Goal: Task Accomplishment & Management: Use online tool/utility

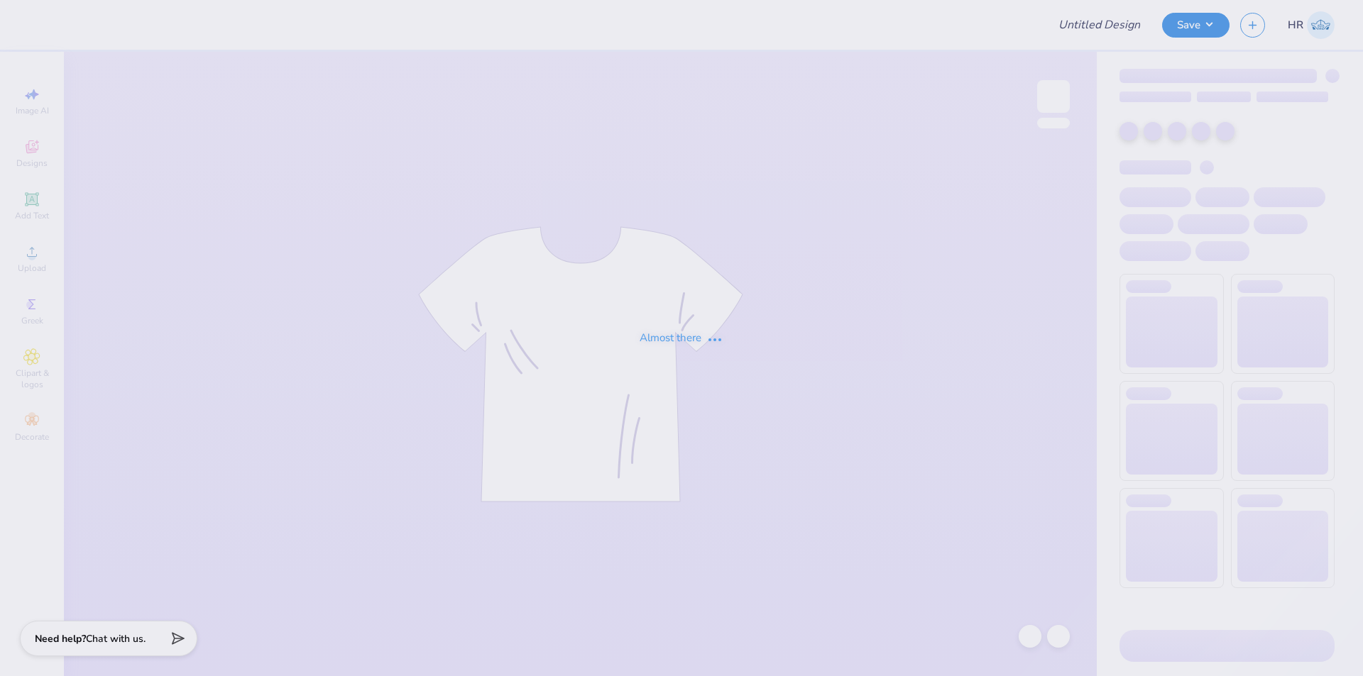
type input "Chi O Parents Wknd Henley"
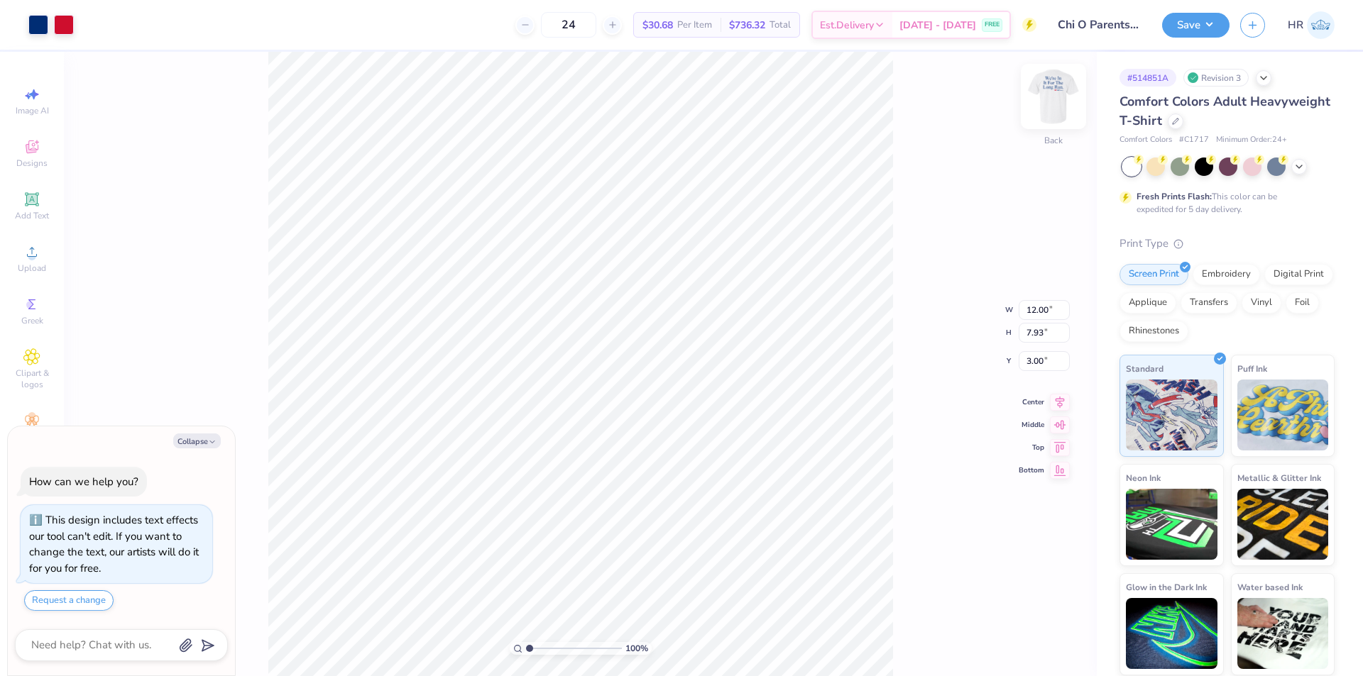
click at [1046, 106] on img at bounding box center [1053, 96] width 57 height 57
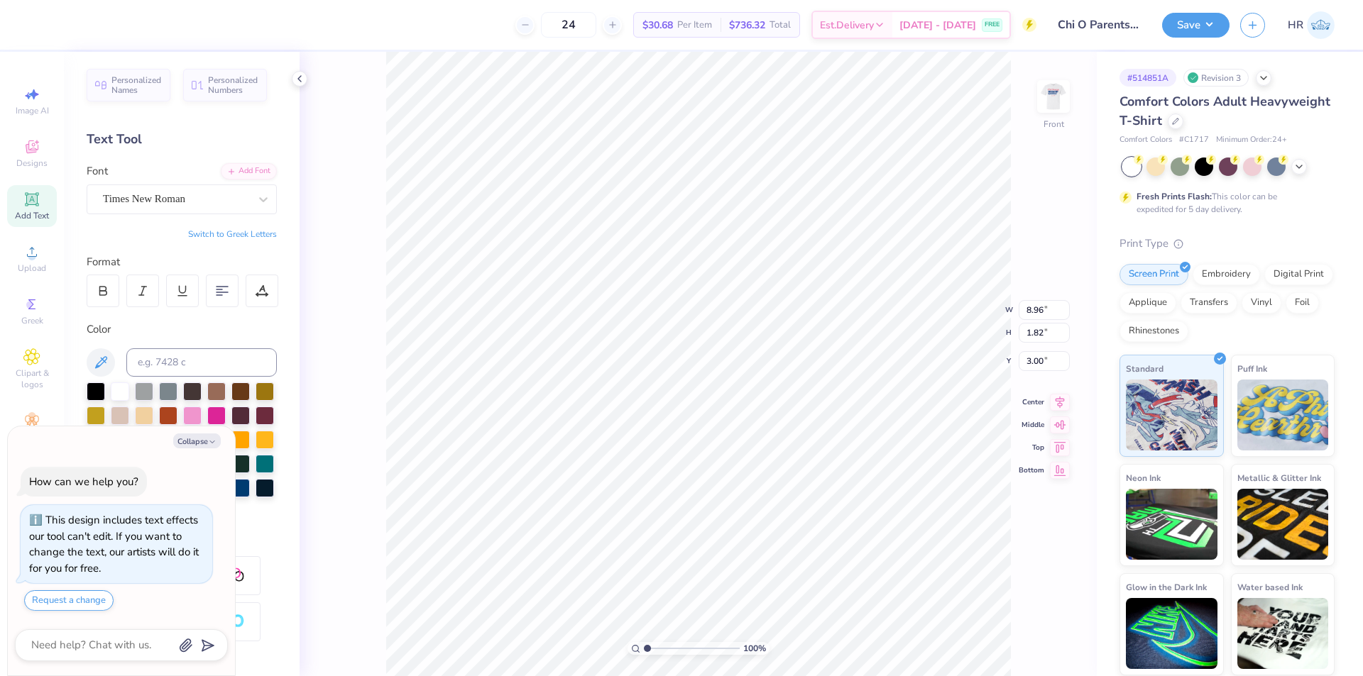
type textarea "x"
type input "10.51"
type input "4.36"
click at [1036, 312] on input "10.51" at bounding box center [1044, 310] width 51 height 20
type input "12.5"
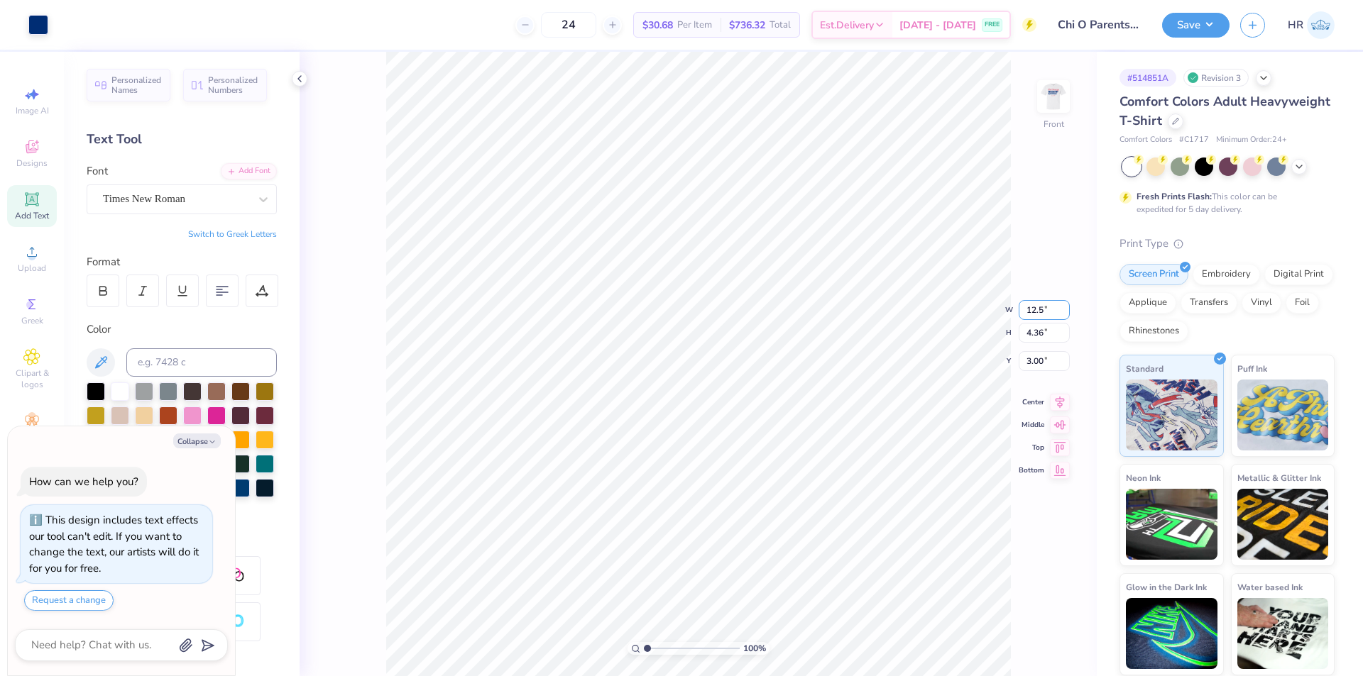
type textarea "x"
type input "12.50"
type input "5.18"
type input "2.59"
type textarea "x"
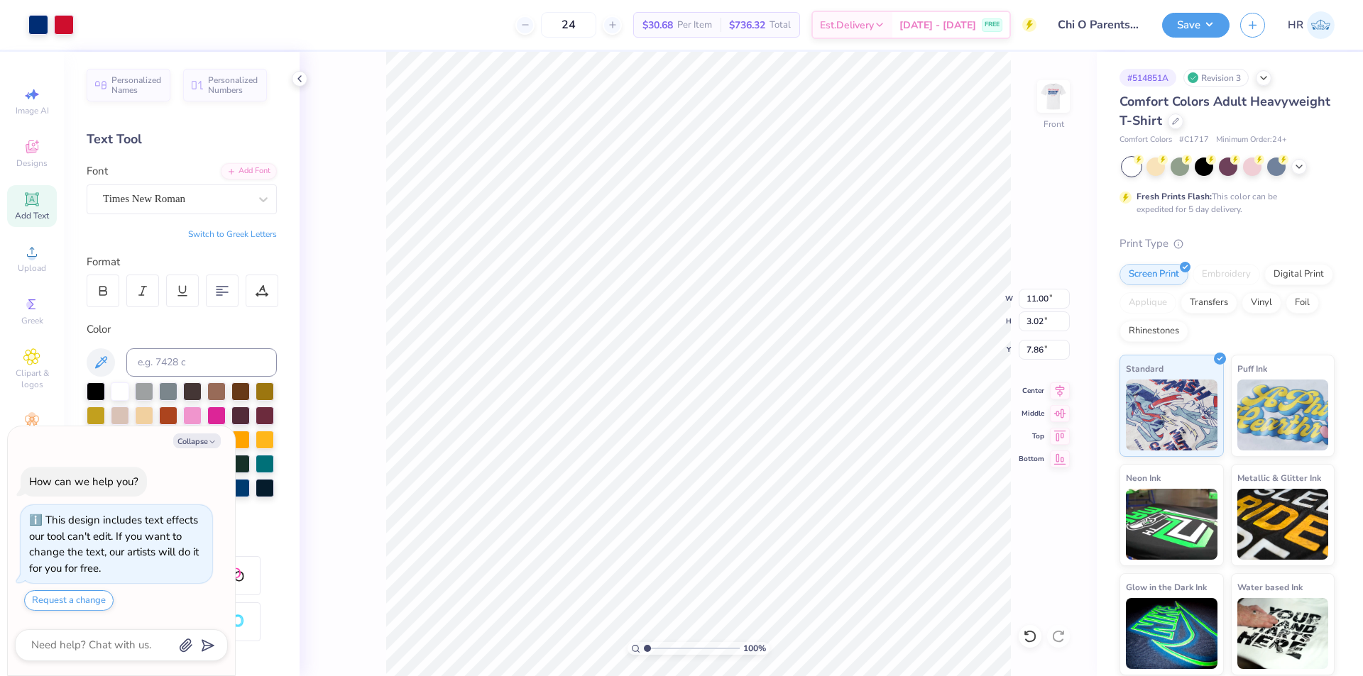
type input "4.90"
type input "0.71"
type input "13.75"
type textarea "x"
click at [1028, 303] on input "11.00" at bounding box center [1044, 299] width 51 height 20
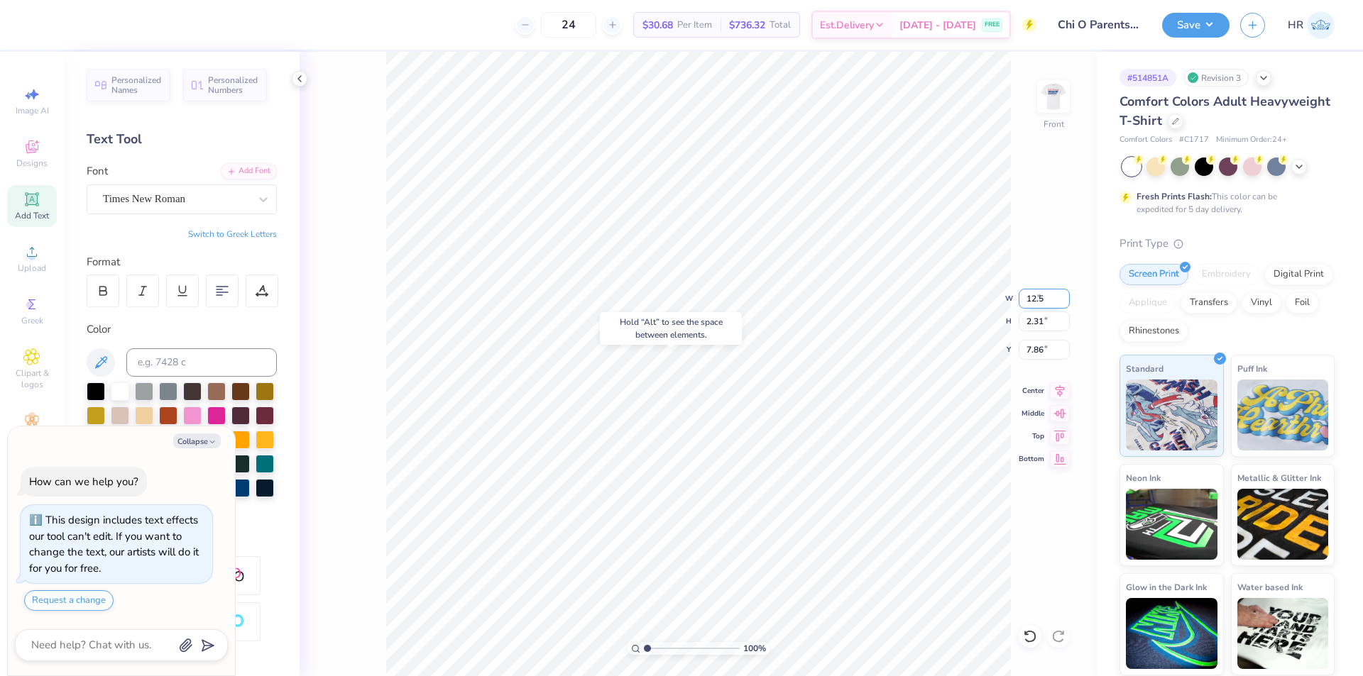
type input "12.5"
type textarea "x"
type input "12.50"
type input "2.62"
type input "7.70"
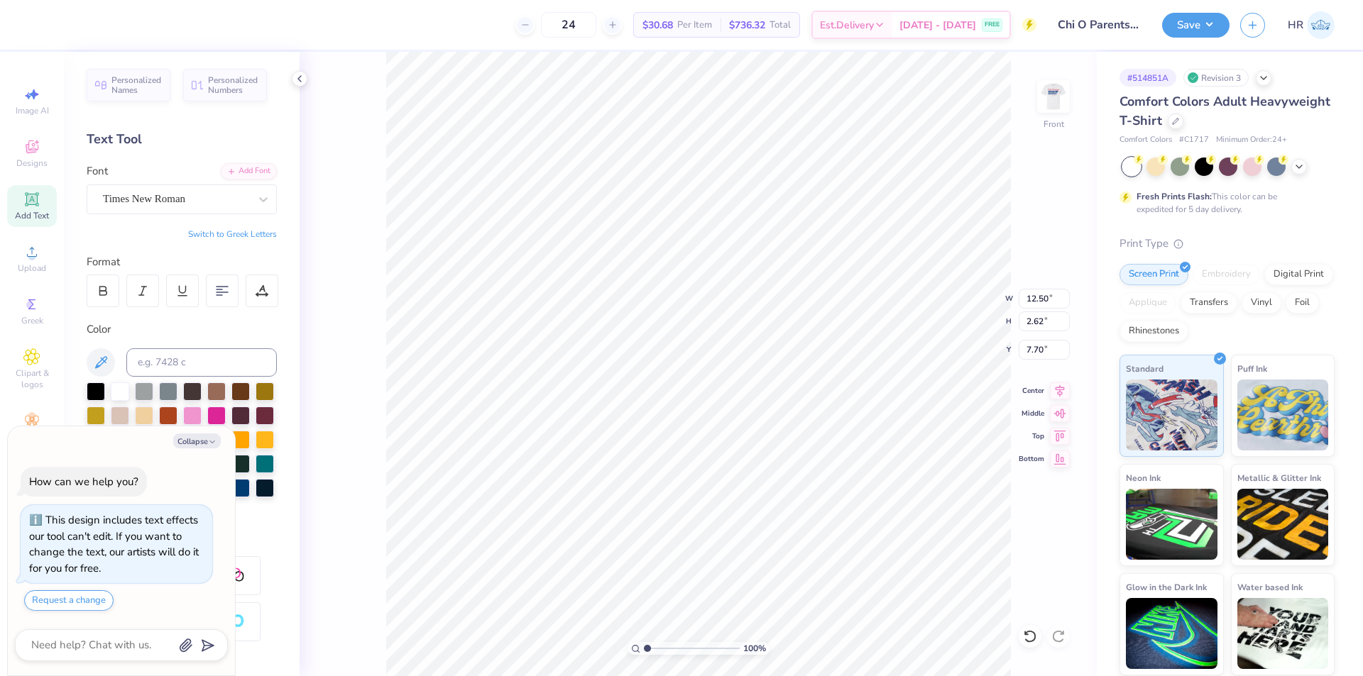
type textarea "x"
type input "8.58"
type textarea "x"
type input "5.64"
type input "5.56"
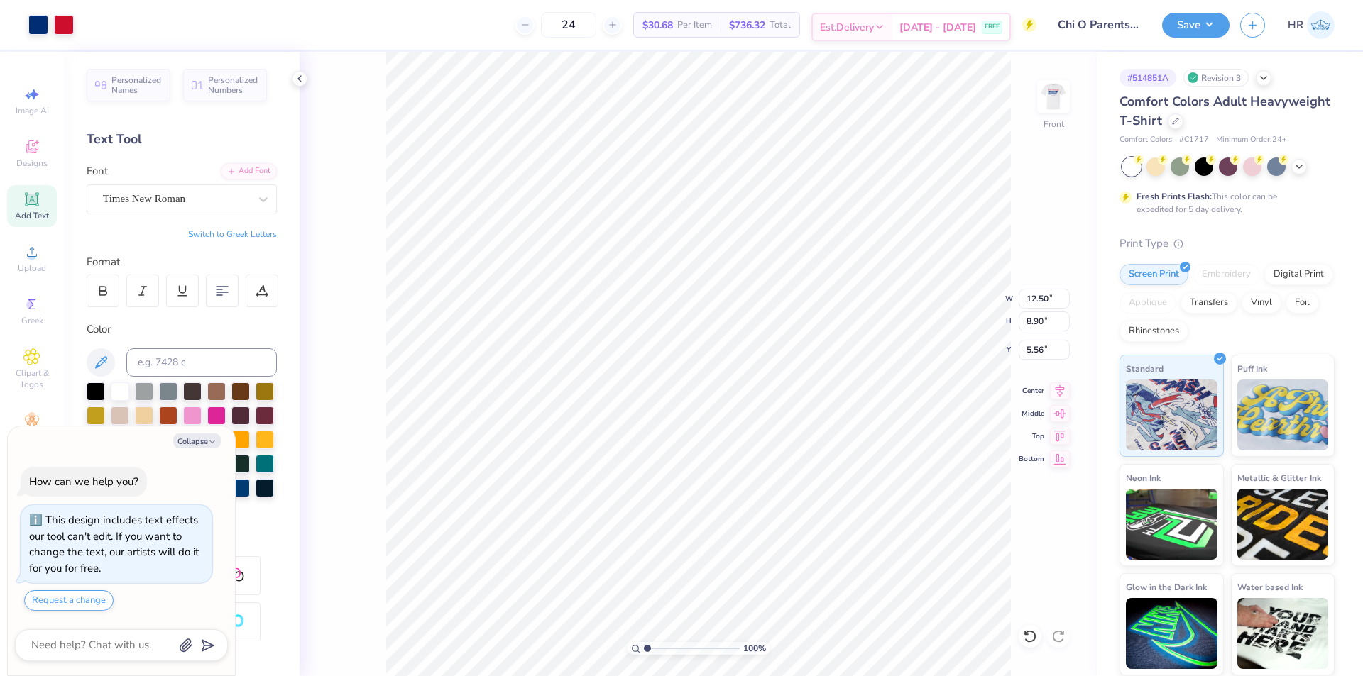
type textarea "x"
type input "6.54"
type textarea "x"
type input "10.51"
type textarea "x"
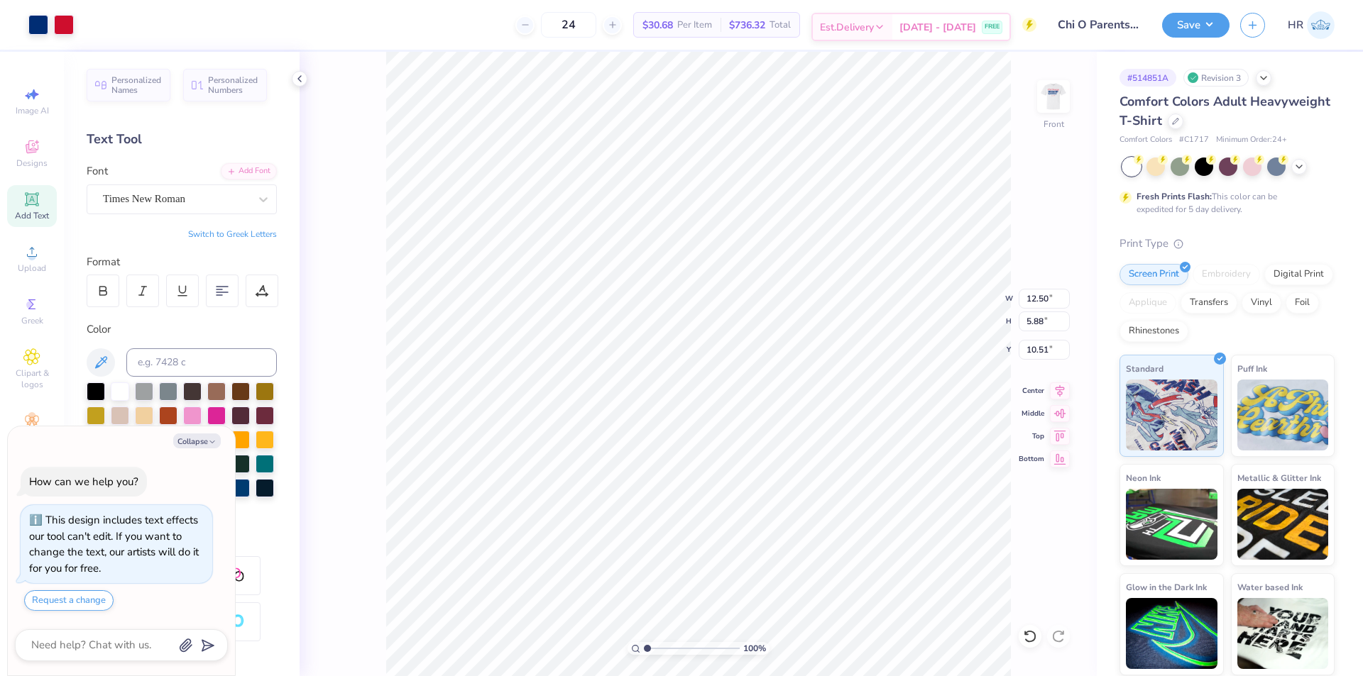
type input "10.81"
type textarea "x"
type input "13.98"
type textarea "x"
type input "3.32211092047231"
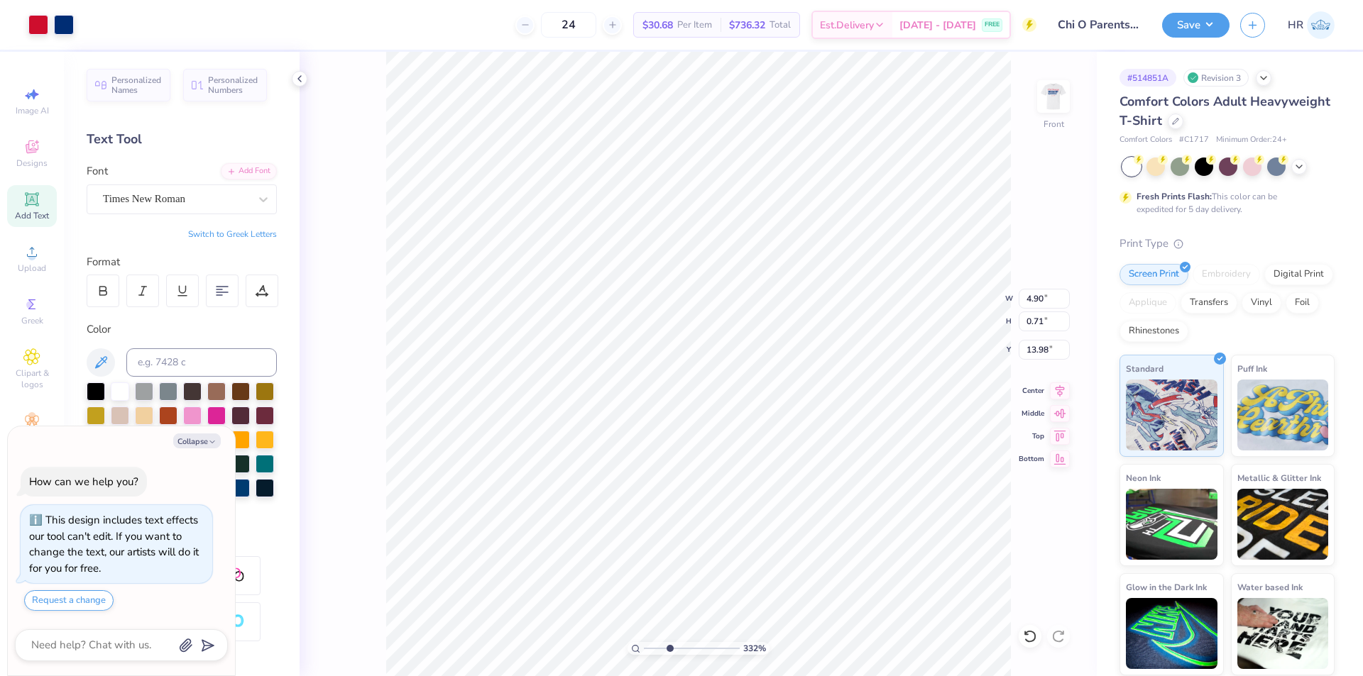
type textarea "x"
type input "3.32211092047231"
type textarea "x"
type input "3.32211092047231"
type input "13.40"
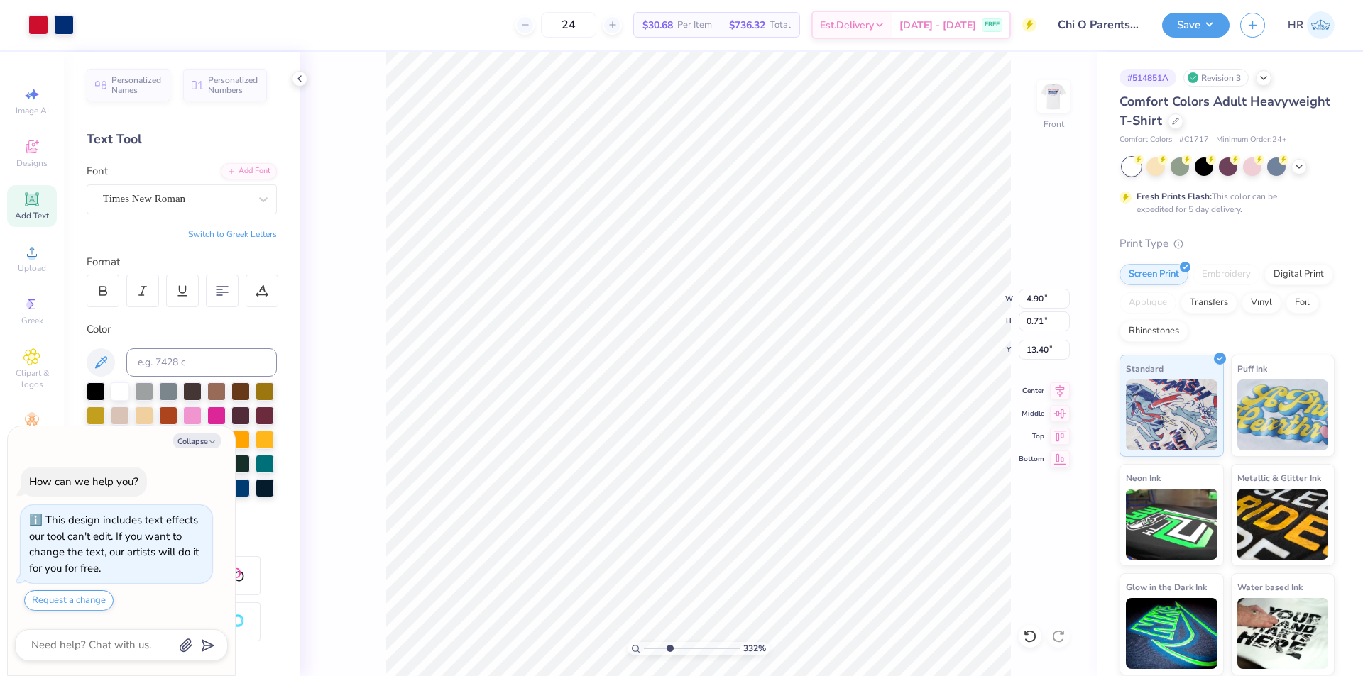
type textarea "x"
type input "3.32211092047231"
type textarea "x"
type input "3.32211092047231"
type textarea "x"
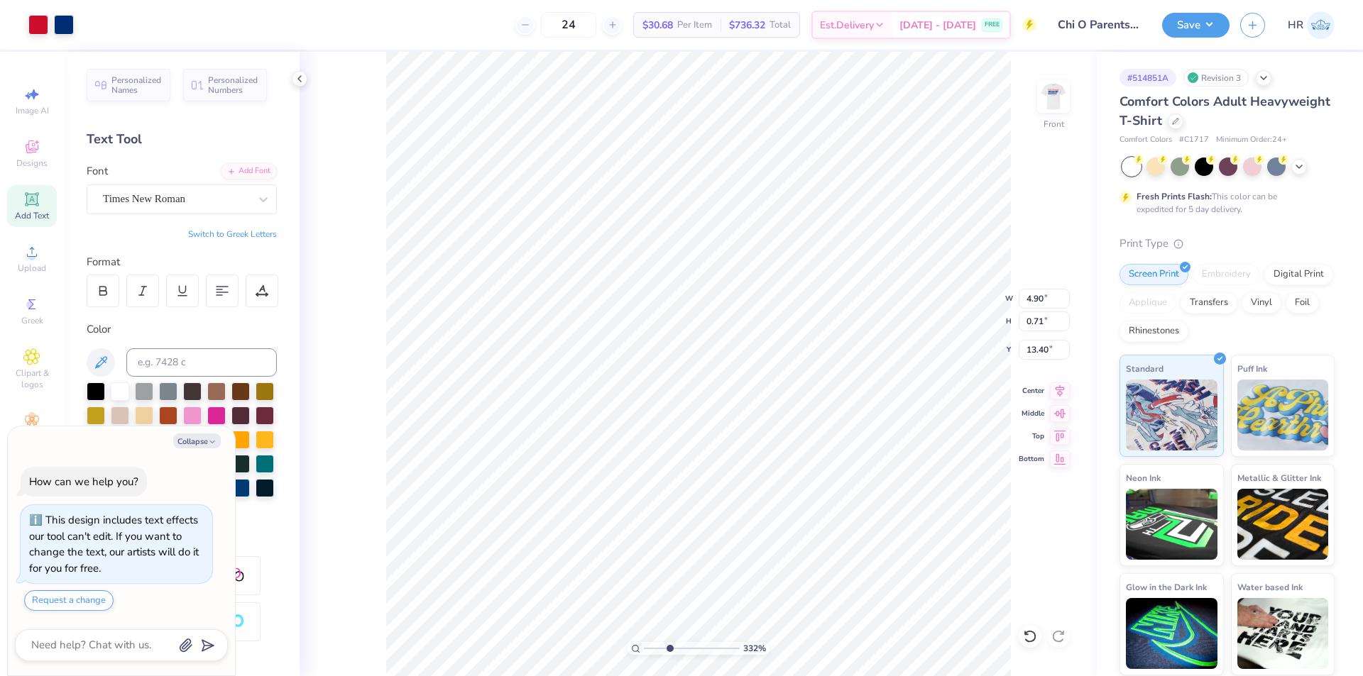
type input "3.32211092047231"
type input "5.83"
type input "0.84"
type textarea "x"
type input "3.32211092047231"
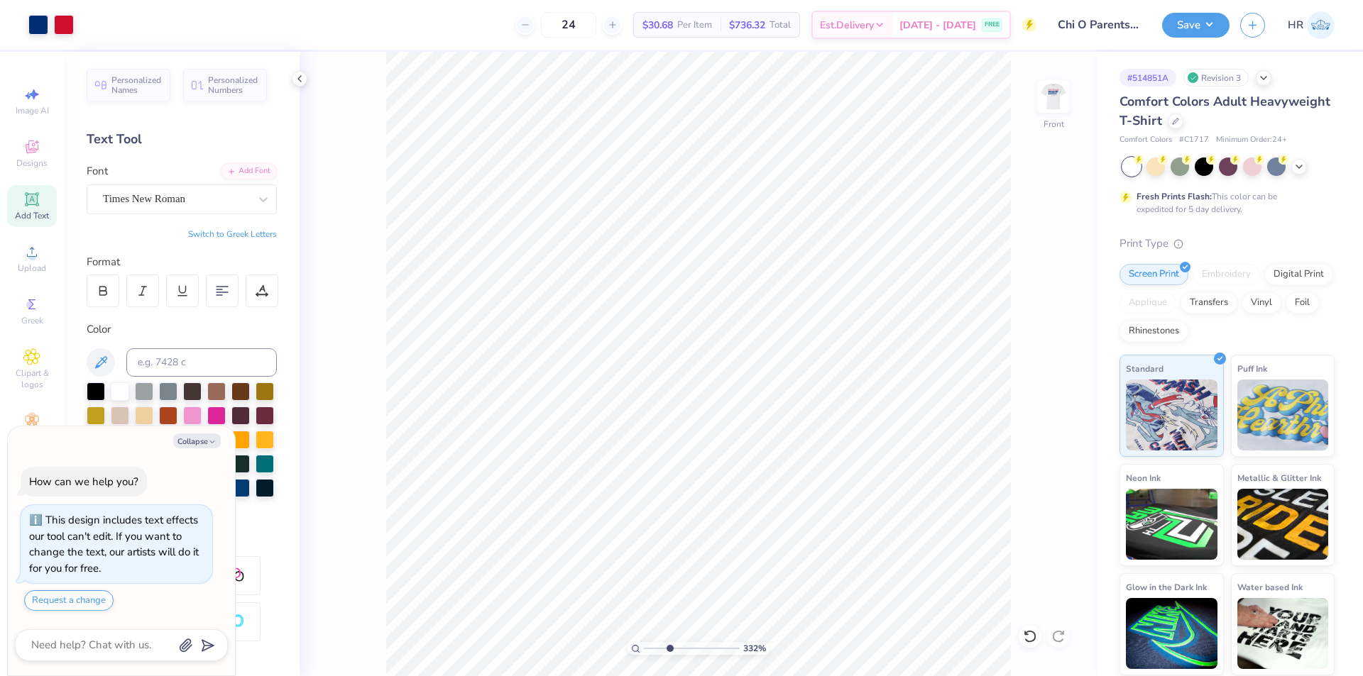
type textarea "x"
type input "1.22152498603932"
type textarea "x"
type input "1.22152498603932"
type textarea "x"
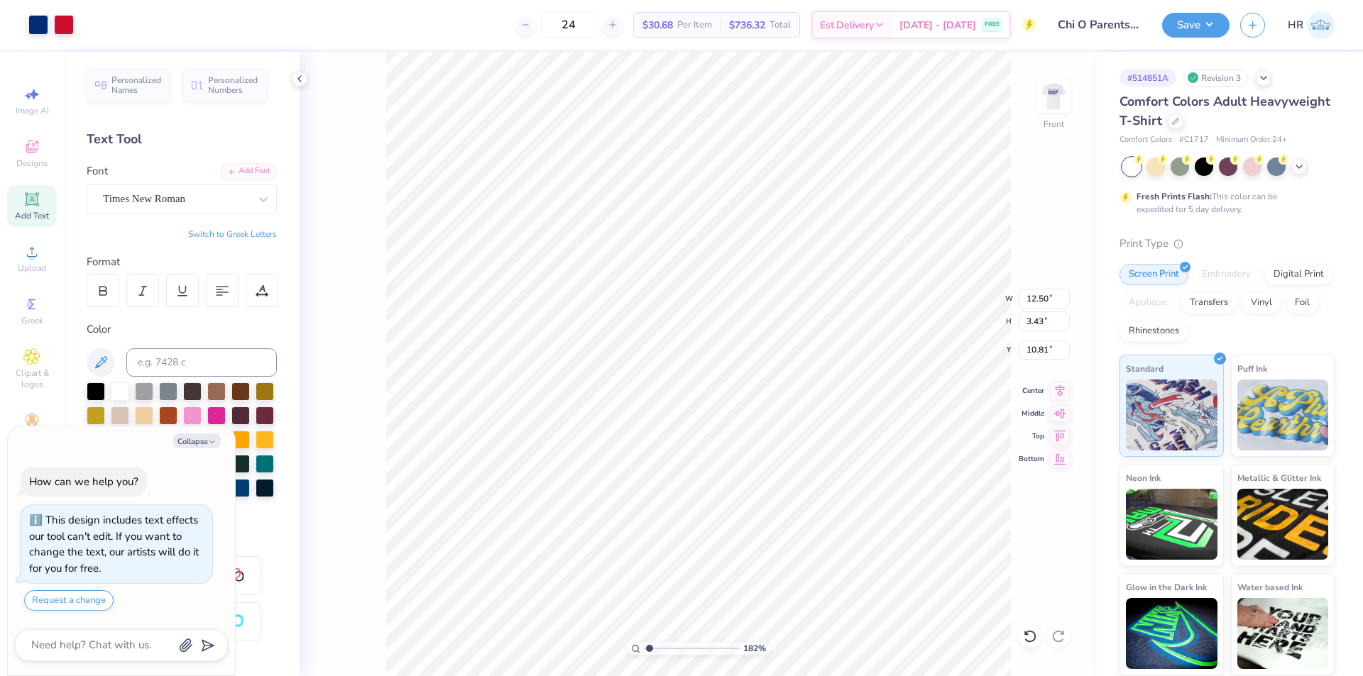
type input "1.82266588284093"
type textarea "x"
type input "5.83"
type input "0.84"
type input "13.75"
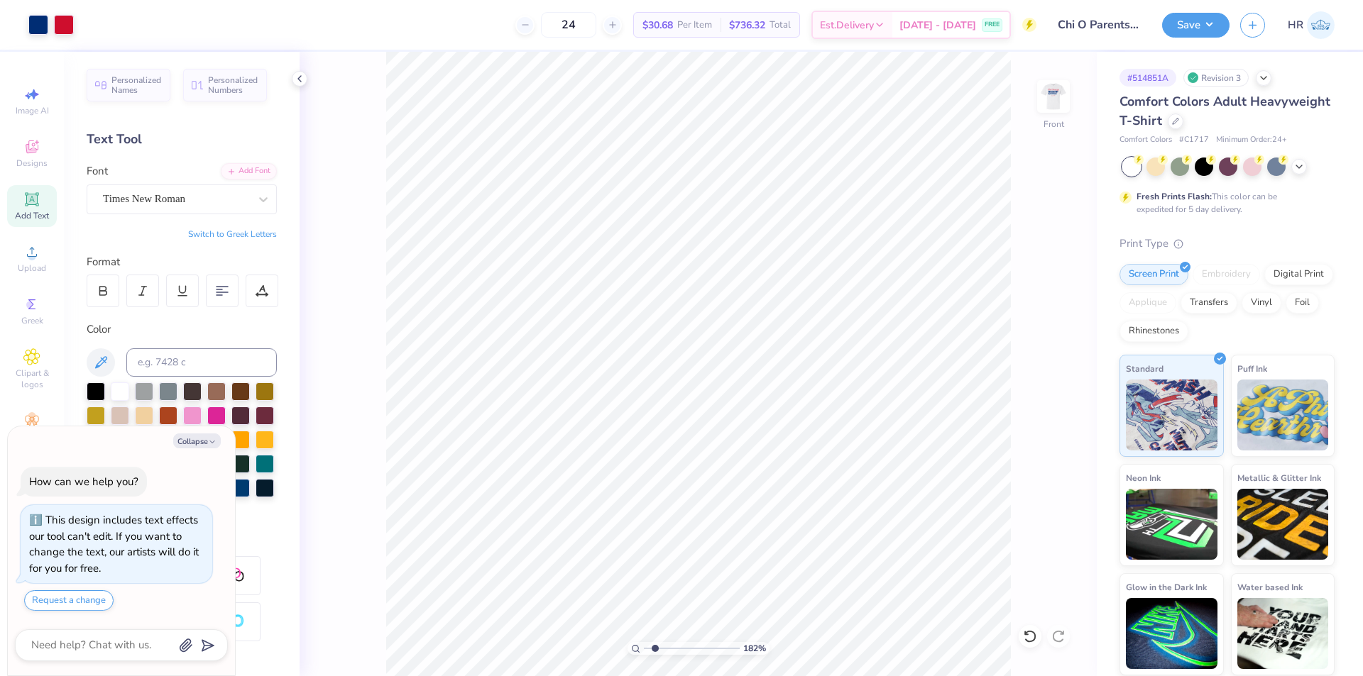
type textarea "x"
type input "1.10522621487156"
type textarea "x"
type input "1.10522621487156"
type textarea "x"
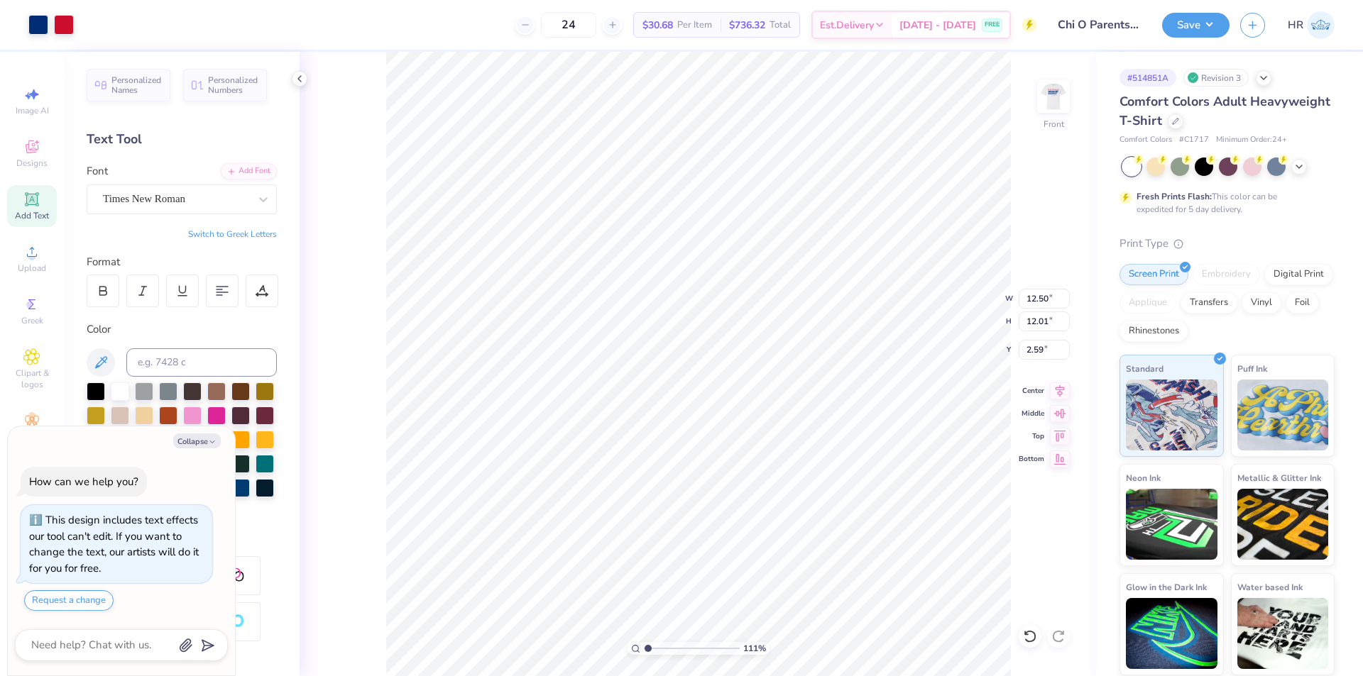
type input "1.10522621487156"
type textarea "x"
type input "1.10522621487156"
click at [1043, 351] on input "5.61" at bounding box center [1044, 350] width 51 height 20
type input "6"
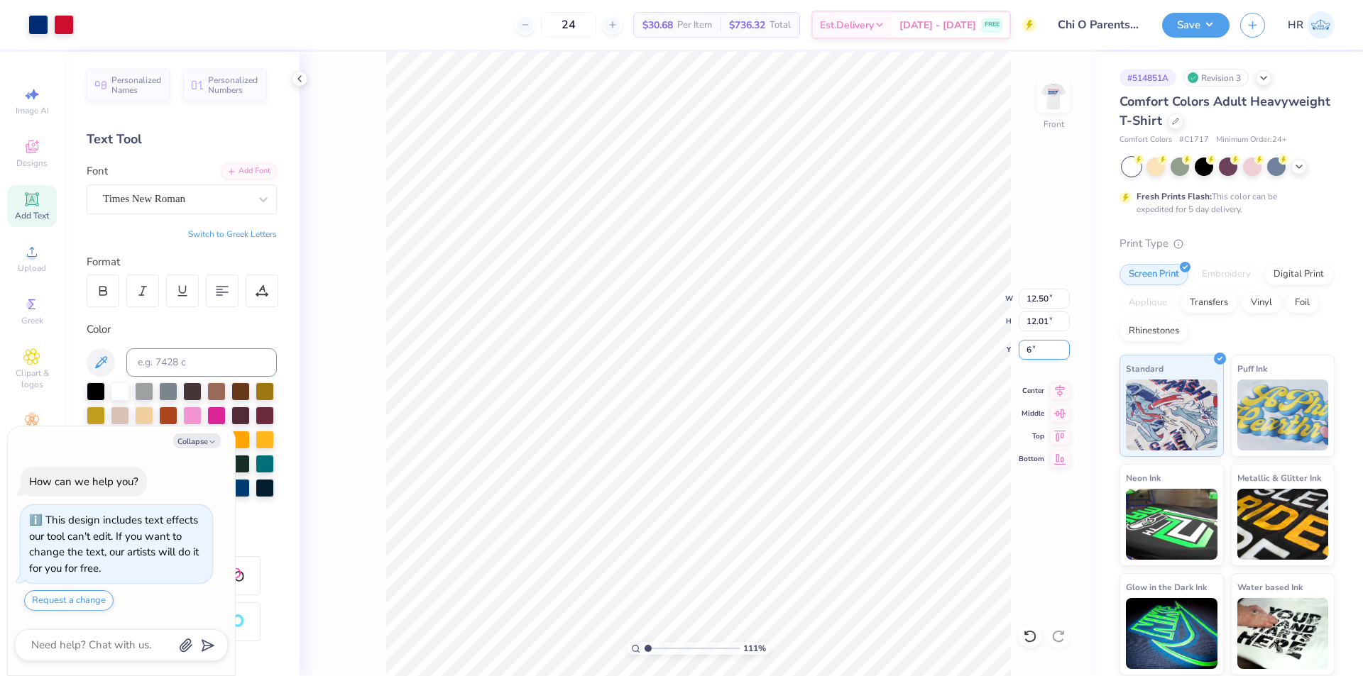
type textarea "x"
type input "1.10522621487156"
type input "6.00"
type input "1"
type textarea "x"
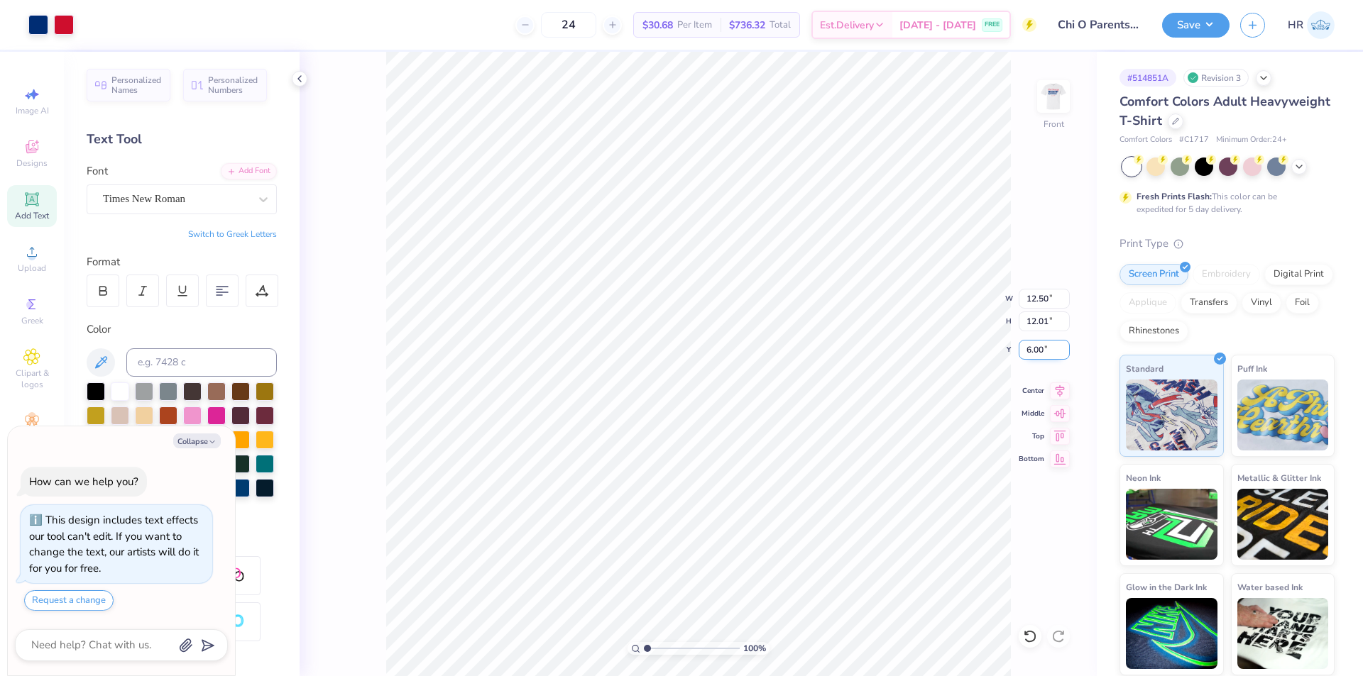
click at [1043, 351] on input "6.00" at bounding box center [1044, 350] width 51 height 20
type input "4.5"
type textarea "x"
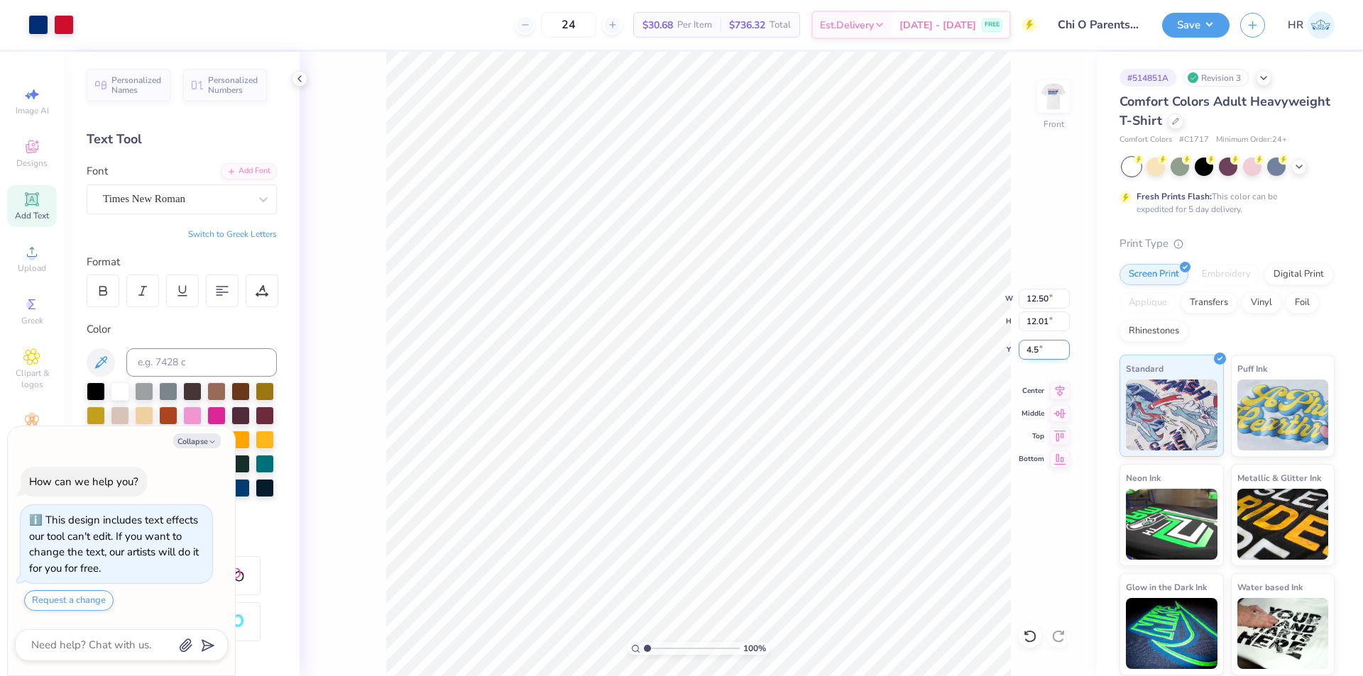
type input "4.50"
click at [1038, 98] on img at bounding box center [1053, 96] width 57 height 57
click at [320, 14] on div "Art colors 24 $30.68 Per Item $736.32 Total Est. Delivery [DATE] - [DATE] FREE …" at bounding box center [681, 338] width 1363 height 676
click at [1217, 33] on button "Save" at bounding box center [1195, 23] width 67 height 25
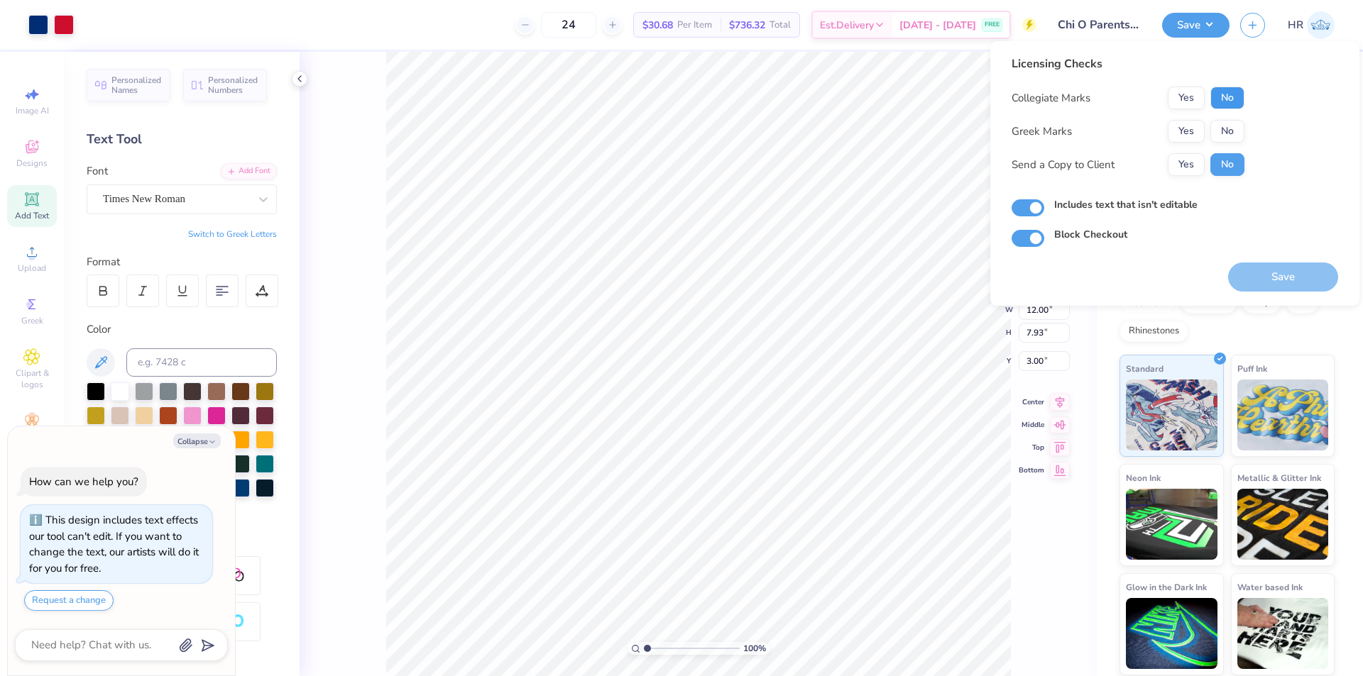
click at [1217, 91] on button "No" at bounding box center [1227, 98] width 34 height 23
click at [1181, 123] on button "Yes" at bounding box center [1186, 131] width 37 height 23
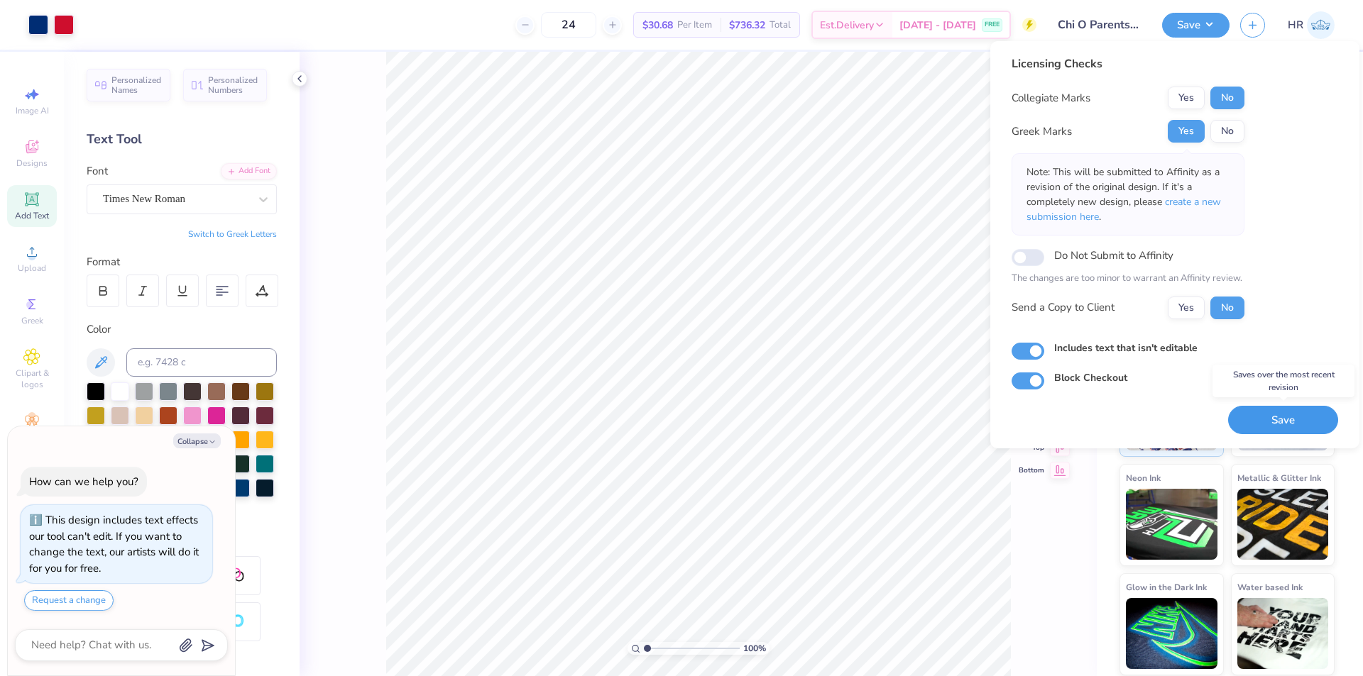
click at [1283, 424] on button "Save" at bounding box center [1283, 420] width 110 height 29
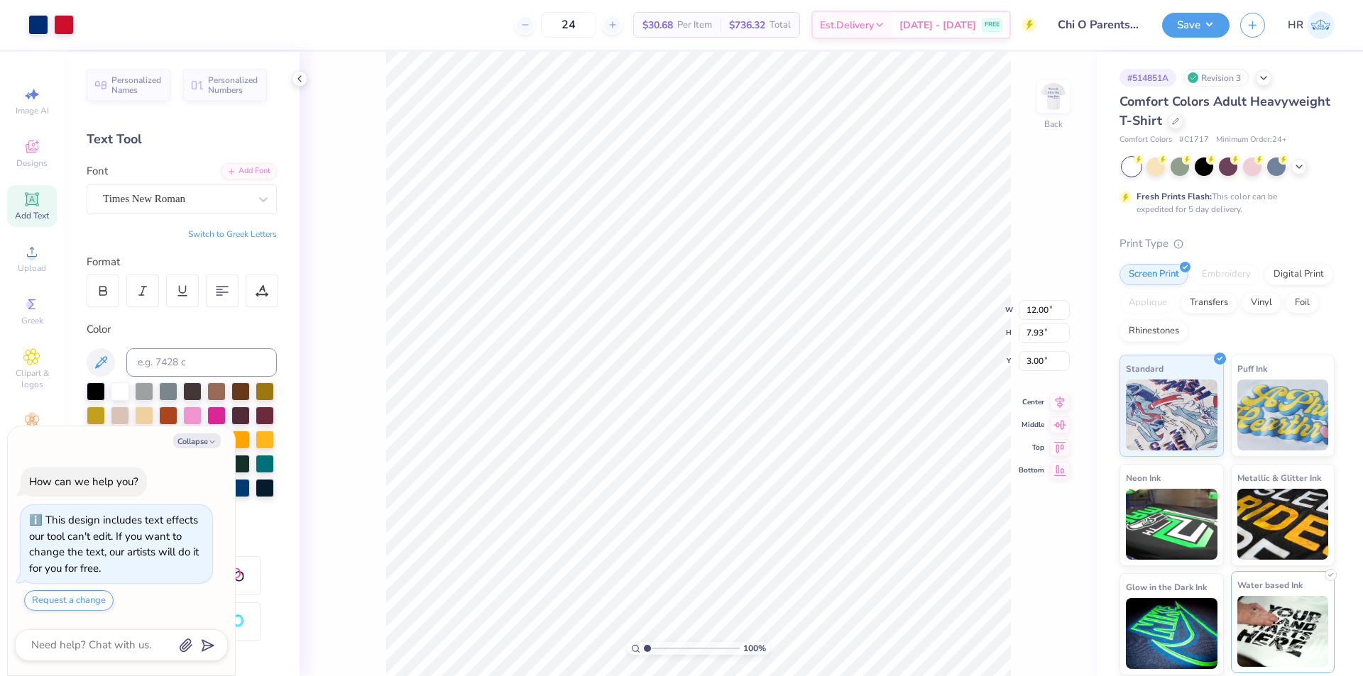
type textarea "x"
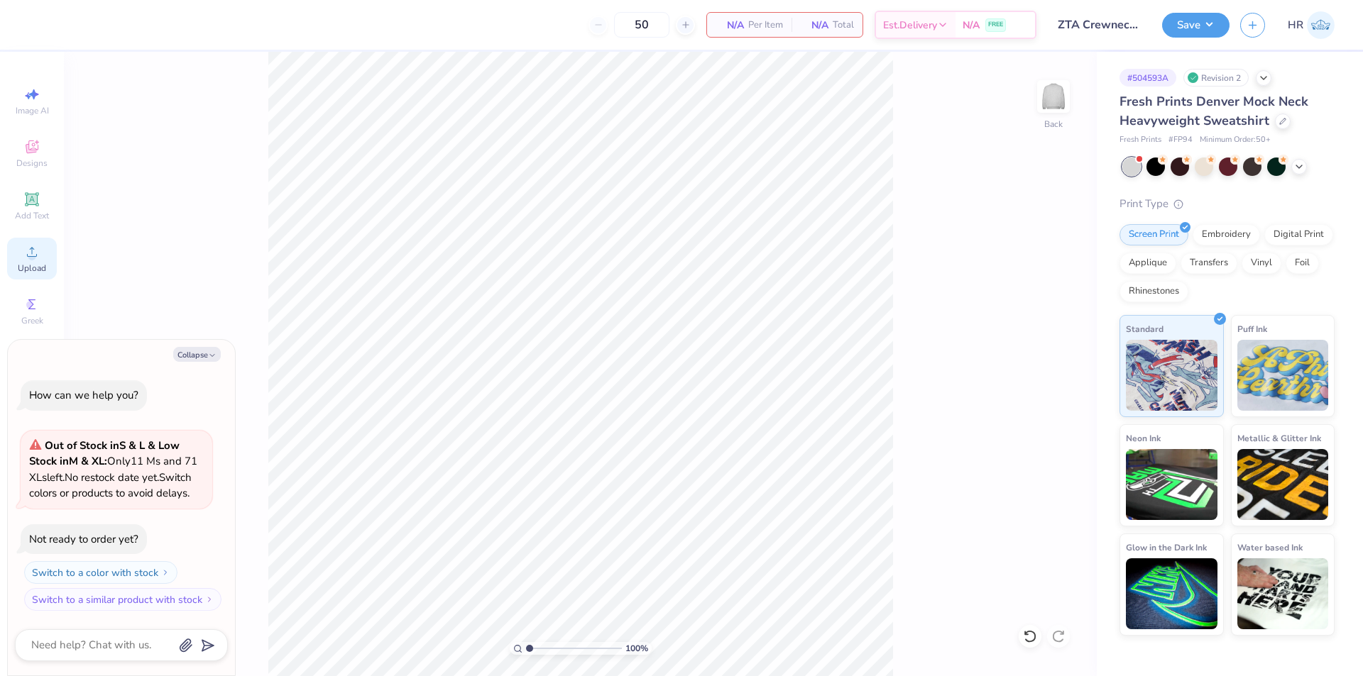
click at [26, 260] on div "Upload" at bounding box center [32, 259] width 50 height 42
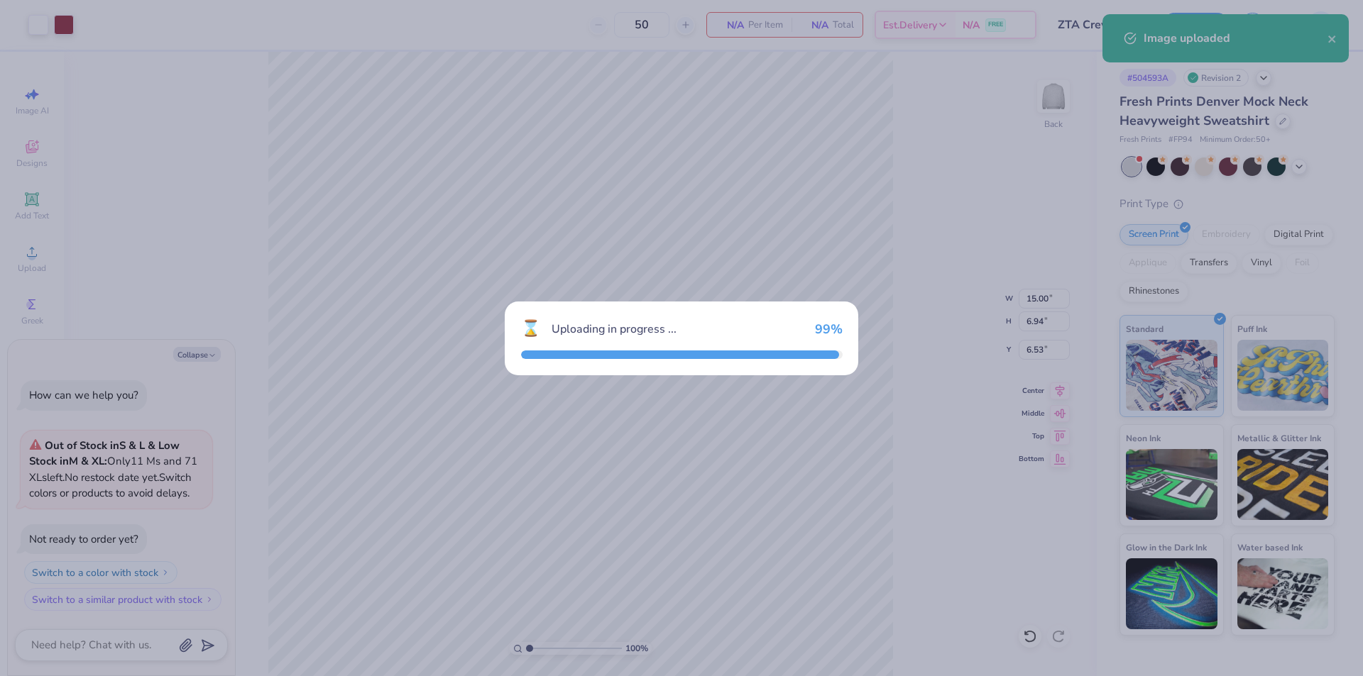
type textarea "x"
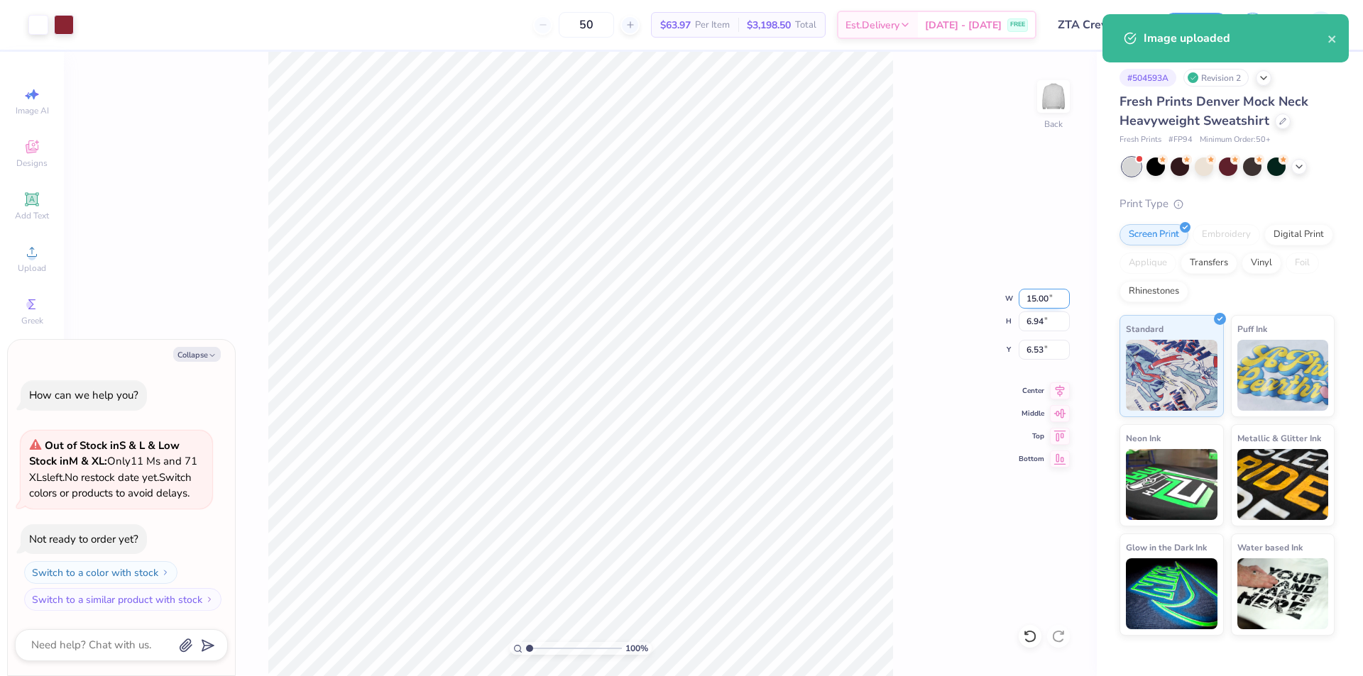
click at [1040, 291] on input "15.00" at bounding box center [1044, 299] width 51 height 20
type input "11"
type textarea "x"
type input "11.00"
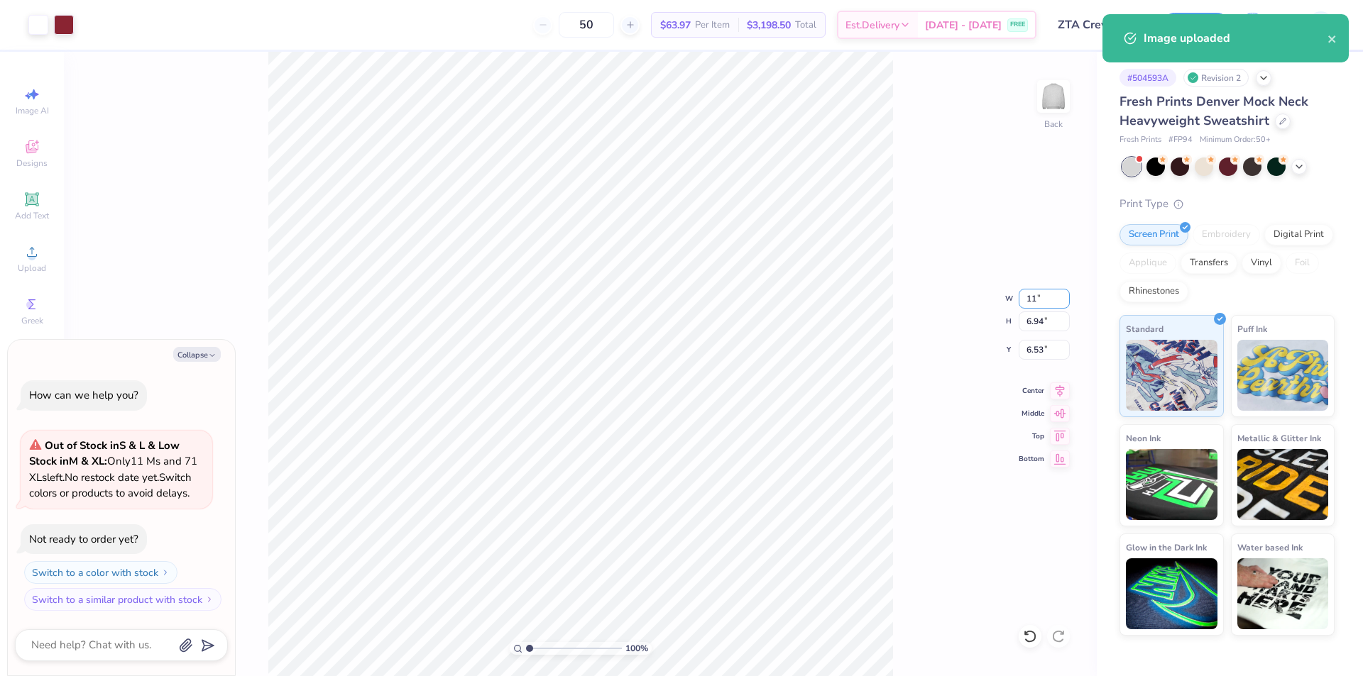
type input "5.09"
click at [1034, 347] on input "7.45" at bounding box center [1044, 350] width 51 height 20
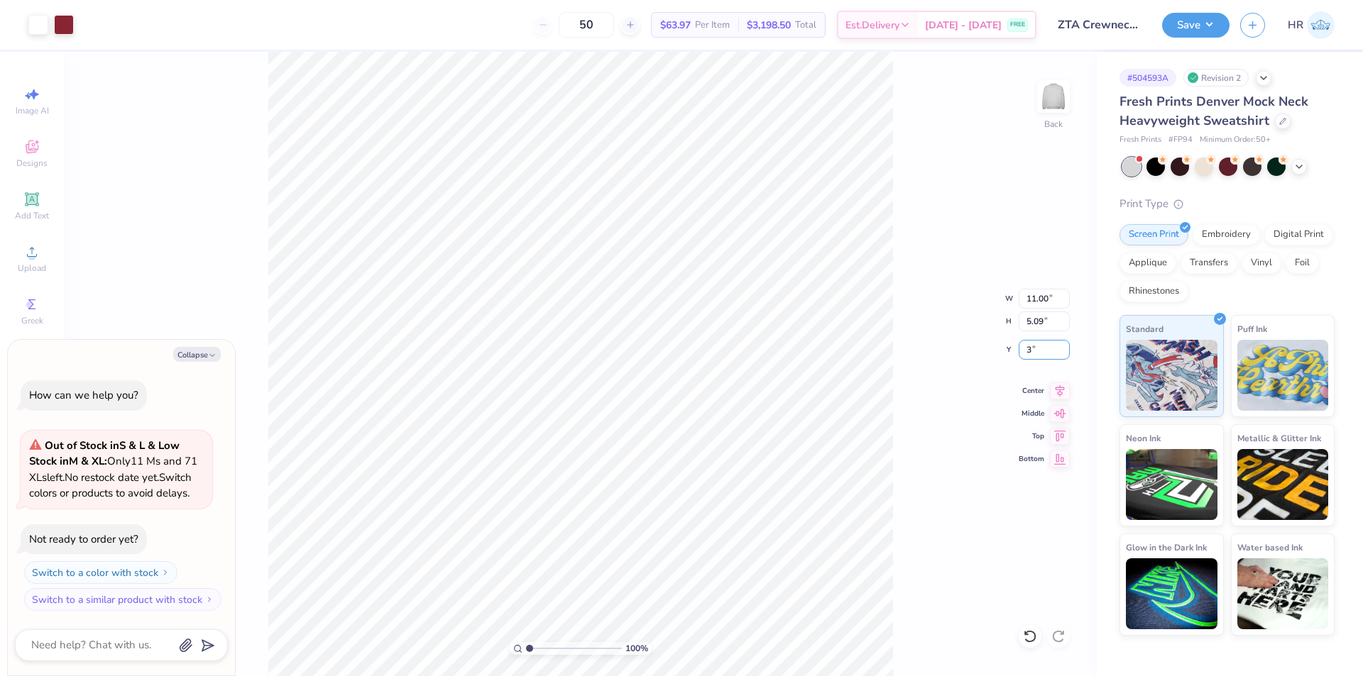
type input "3"
type textarea "x"
type input "3.00"
click at [1212, 31] on button "Save" at bounding box center [1195, 23] width 67 height 25
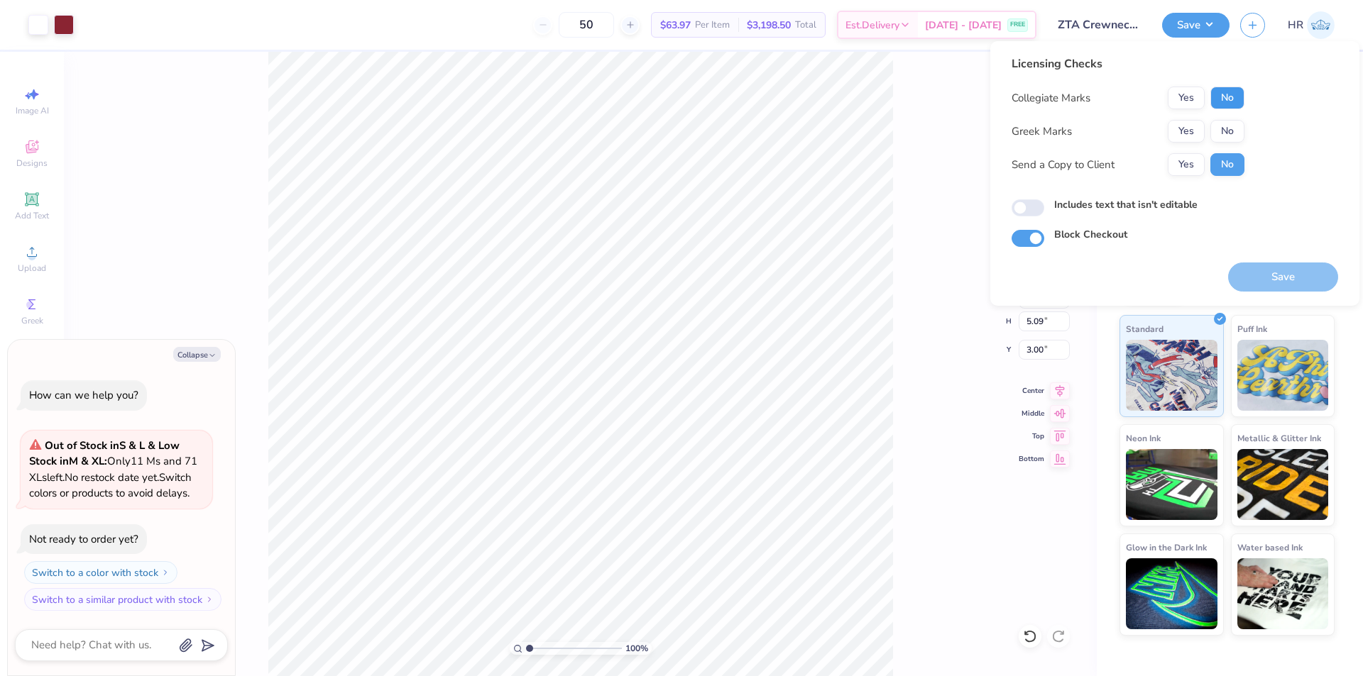
click at [1229, 93] on button "No" at bounding box center [1227, 98] width 34 height 23
click at [1184, 129] on button "Yes" at bounding box center [1186, 131] width 37 height 23
type textarea "x"
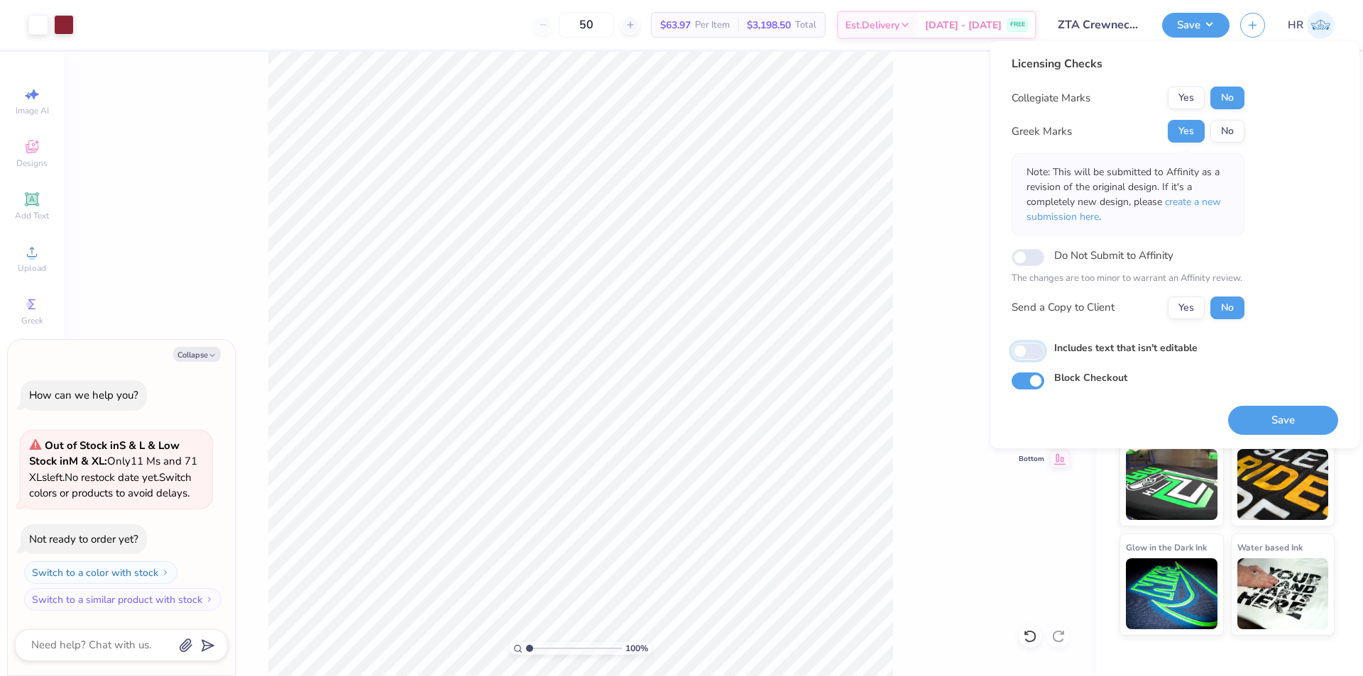
click at [1028, 356] on input "Includes text that isn't editable" at bounding box center [1027, 351] width 33 height 17
checkbox input "true"
click at [1281, 425] on button "Save" at bounding box center [1283, 420] width 110 height 29
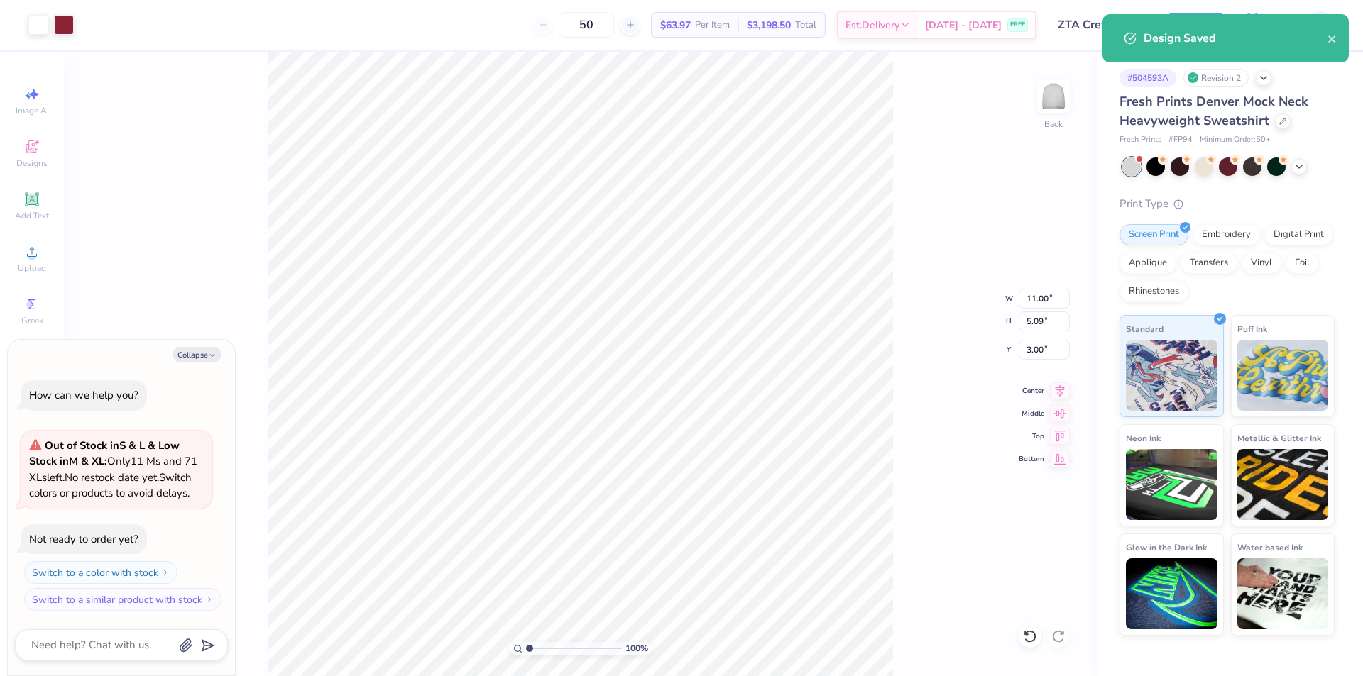
type textarea "x"
